Goal: Transaction & Acquisition: Obtain resource

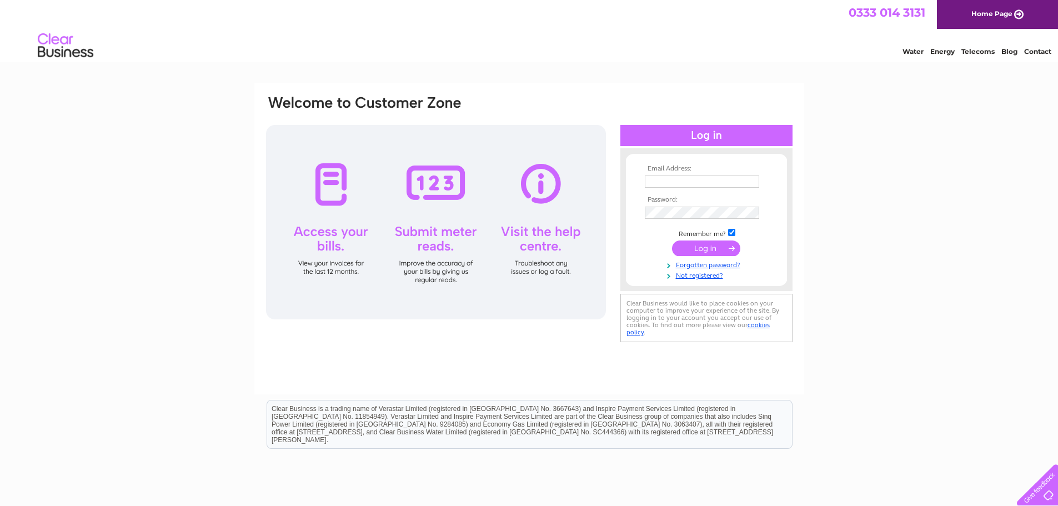
type input "davidbateman55@googlemail.com"
click at [706, 250] on input "submit" at bounding box center [706, 249] width 68 height 16
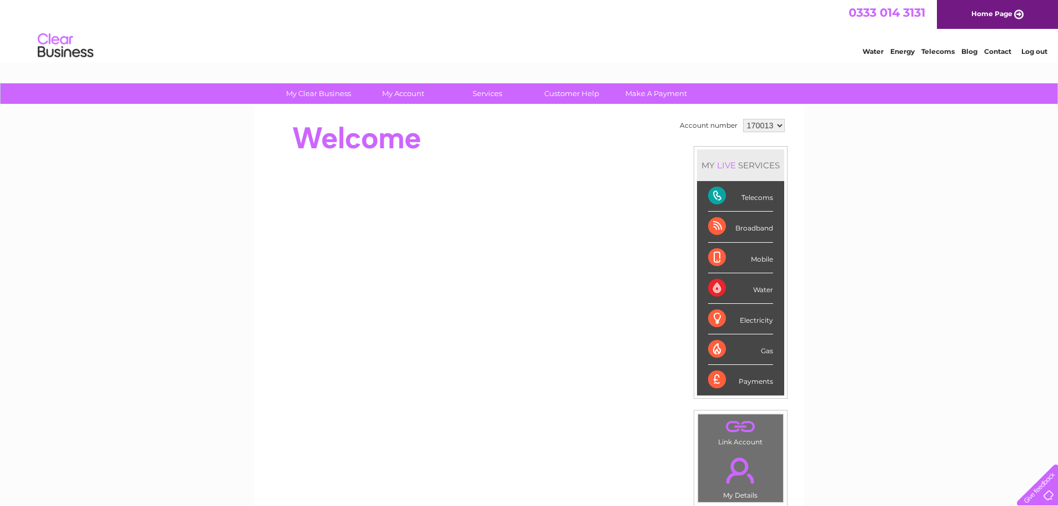
click at [723, 193] on div "Telecoms" at bounding box center [740, 196] width 65 height 31
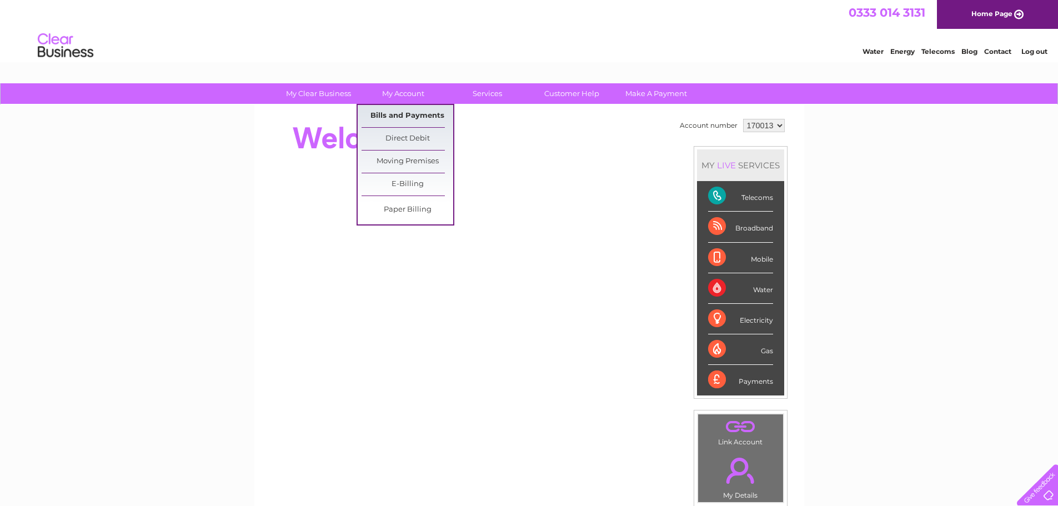
click at [397, 111] on link "Bills and Payments" at bounding box center [408, 116] width 92 height 22
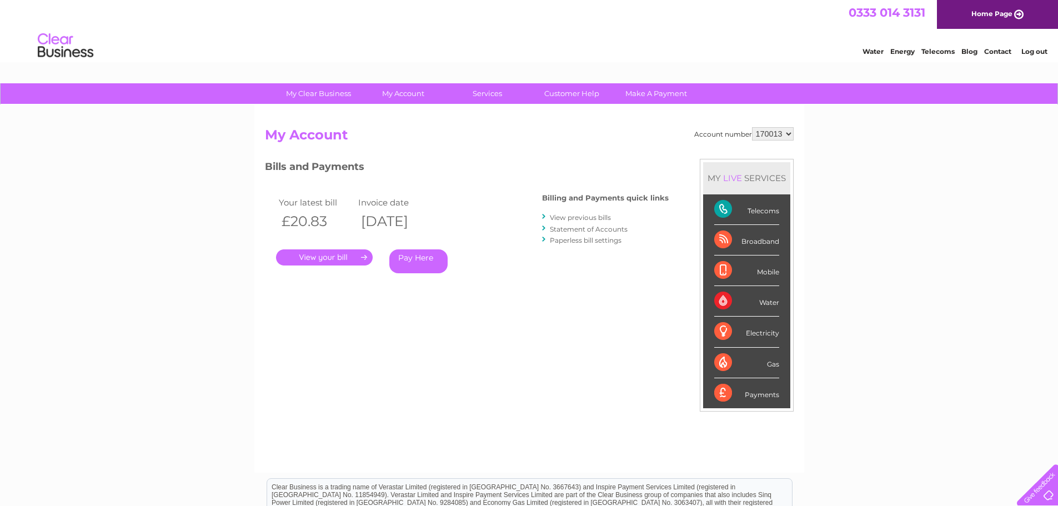
click at [334, 255] on link "." at bounding box center [324, 257] width 97 height 16
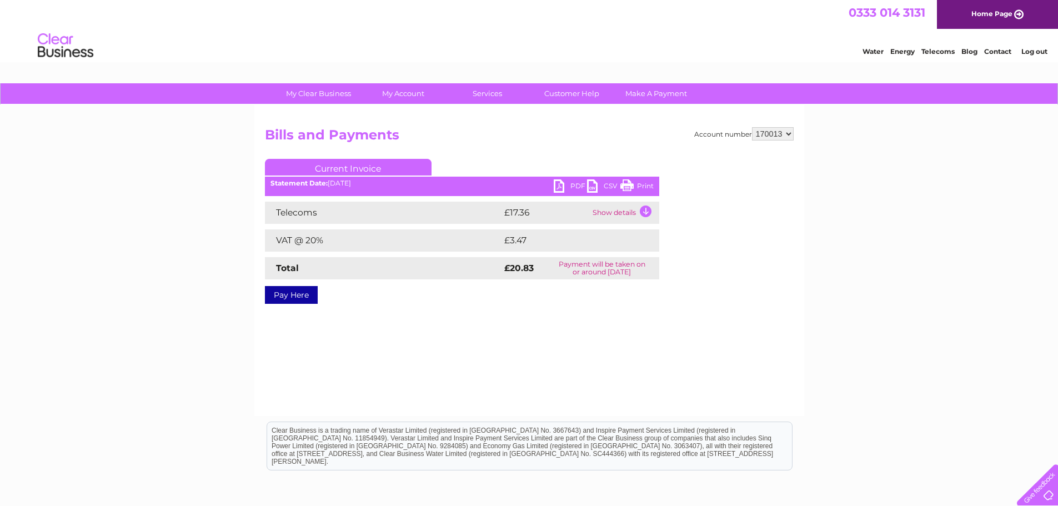
click at [558, 182] on link "PDF" at bounding box center [570, 187] width 33 height 16
click at [348, 164] on link "Current Invoice" at bounding box center [348, 167] width 167 height 17
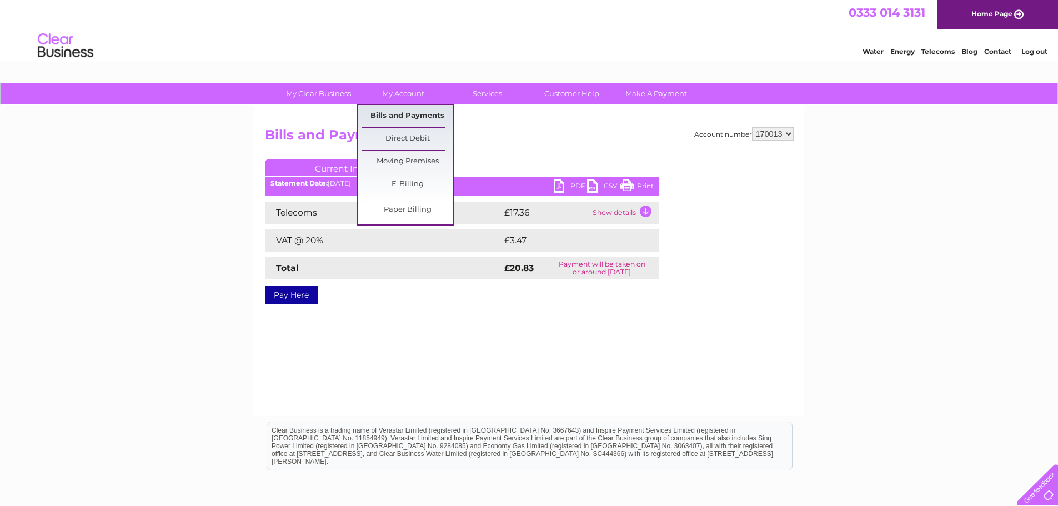
click at [396, 112] on link "Bills and Payments" at bounding box center [408, 116] width 92 height 22
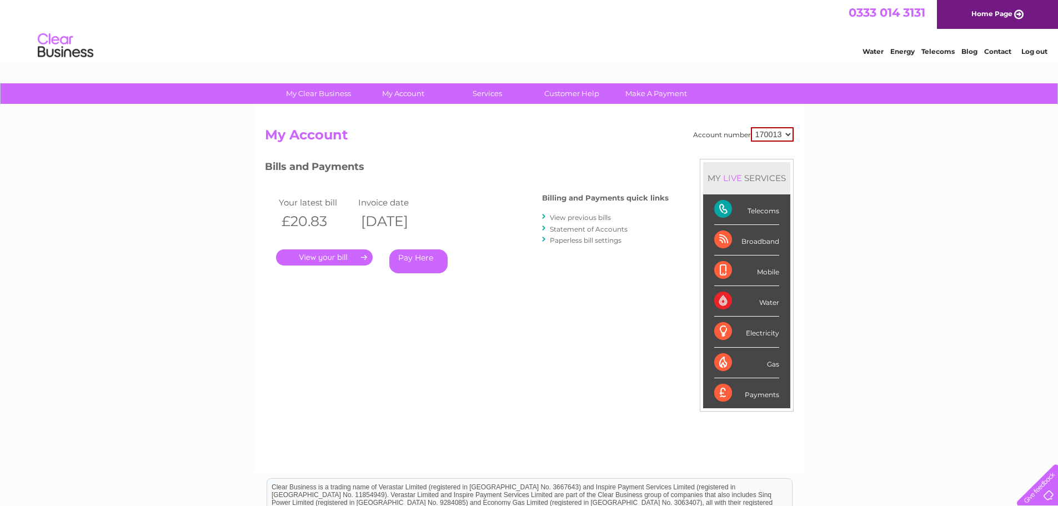
click at [722, 208] on div "Telecoms" at bounding box center [746, 209] width 65 height 31
click at [579, 216] on link "View previous bills" at bounding box center [580, 217] width 61 height 8
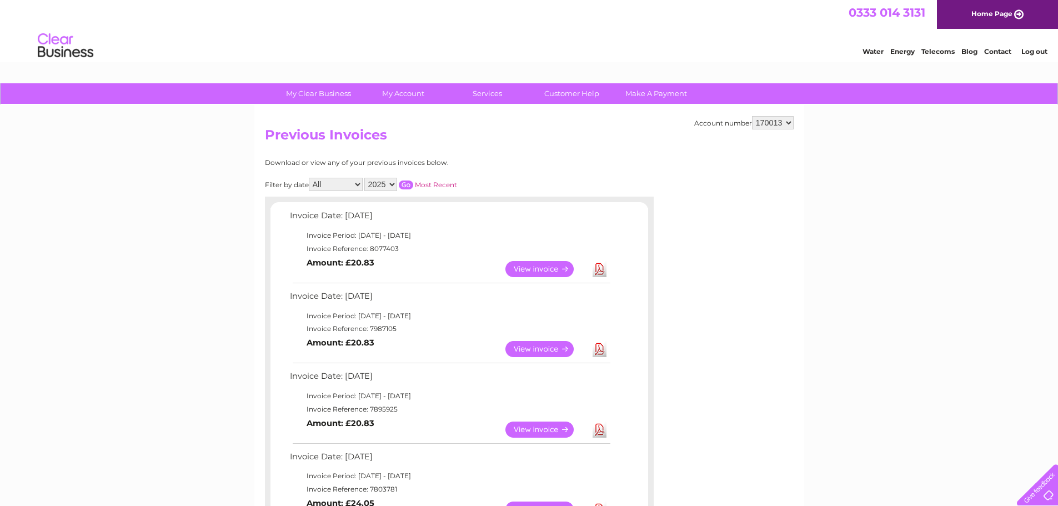
click at [598, 269] on link "Download" at bounding box center [600, 269] width 14 height 16
